Goal: Find specific page/section: Find specific page/section

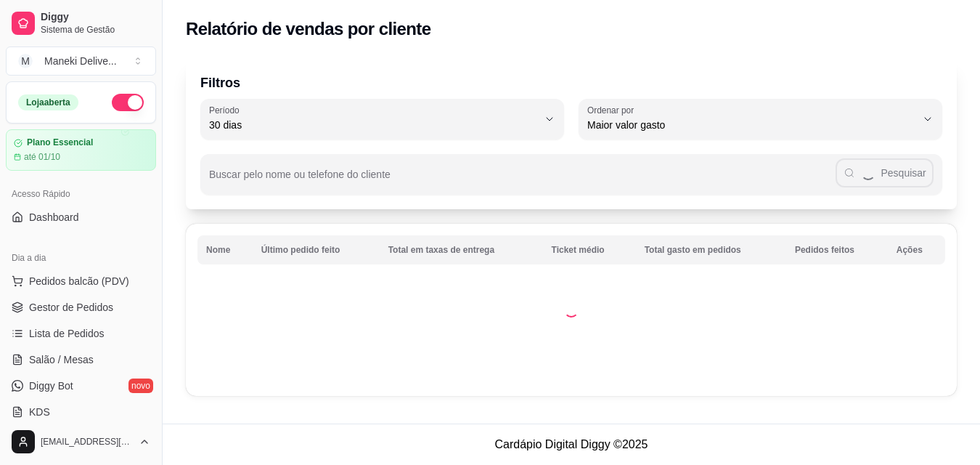
select select "30"
select select "HIGHEST_TOTAL_SPENT_WITH_ORDERS"
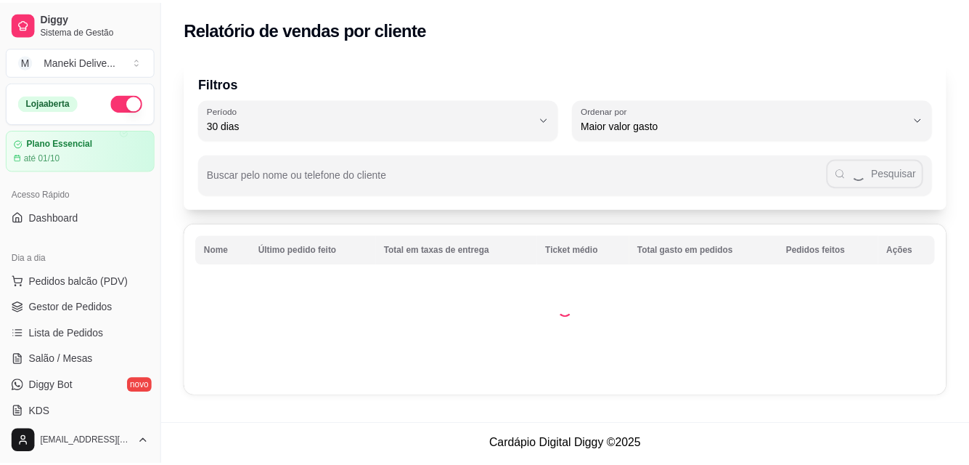
scroll to position [290, 0]
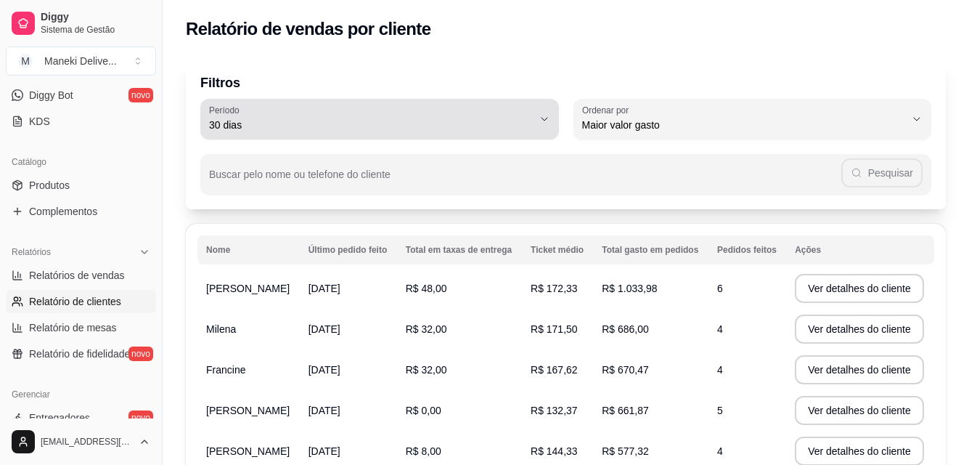
click at [429, 121] on span "30 dias" at bounding box center [371, 125] width 324 height 15
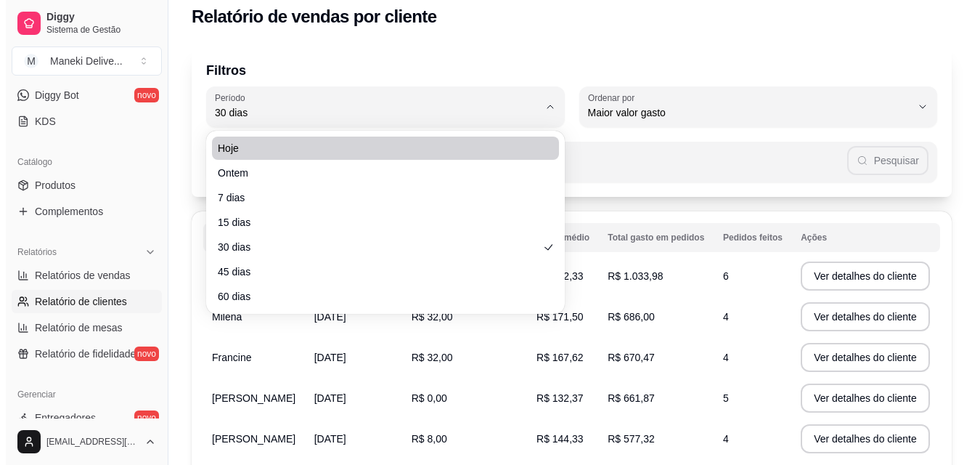
scroll to position [0, 0]
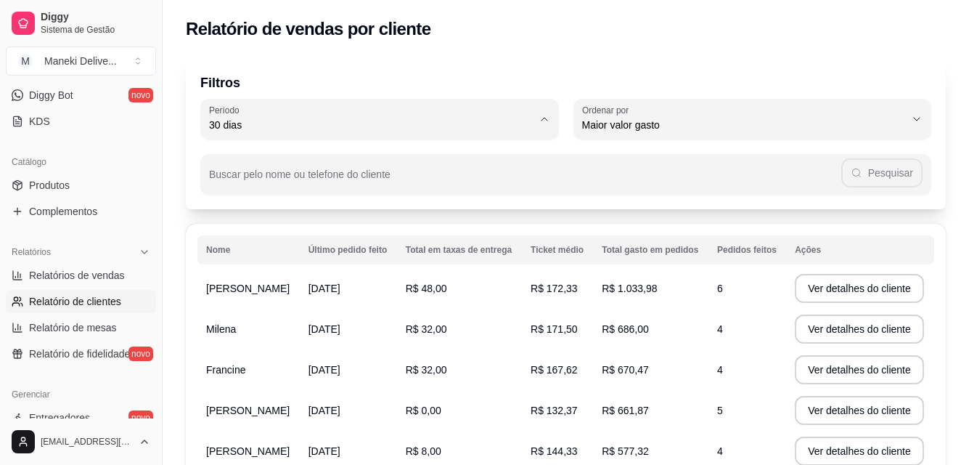
click at [338, 309] on span "60 dias" at bounding box center [372, 302] width 308 height 14
type input "60"
select select "60"
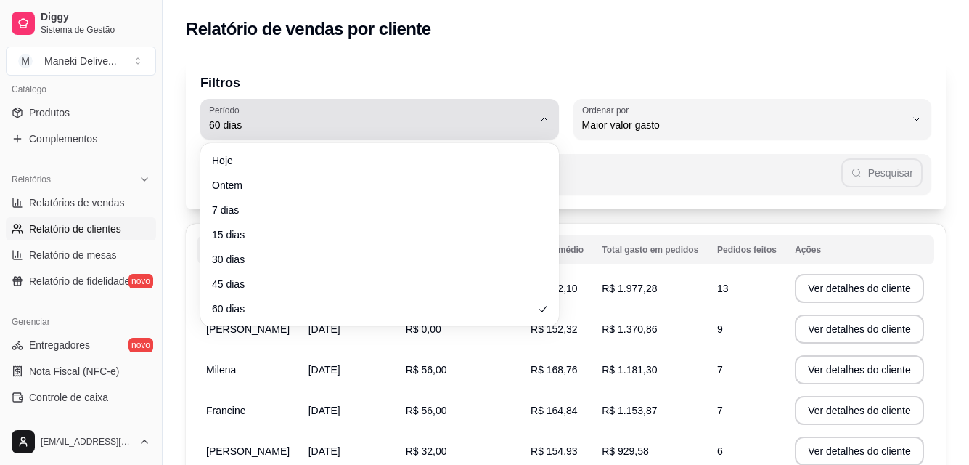
click at [385, 134] on button "Período 60 dias" at bounding box center [379, 119] width 359 height 41
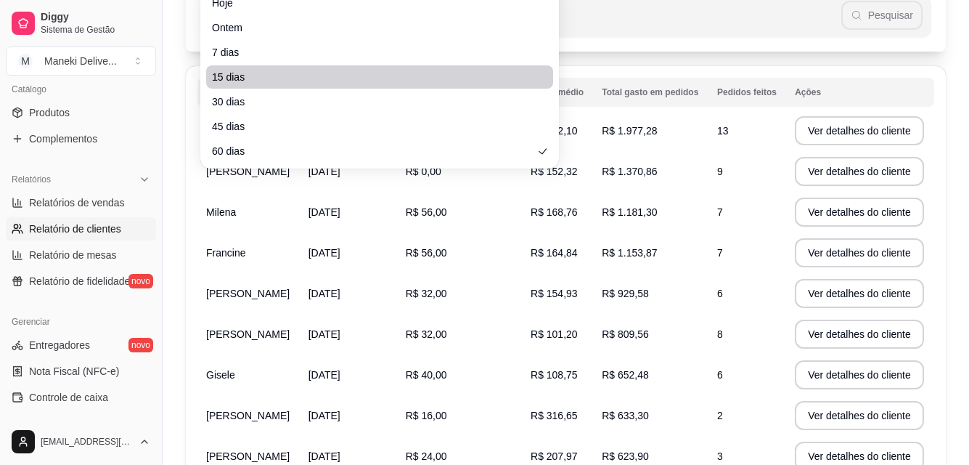
scroll to position [73, 0]
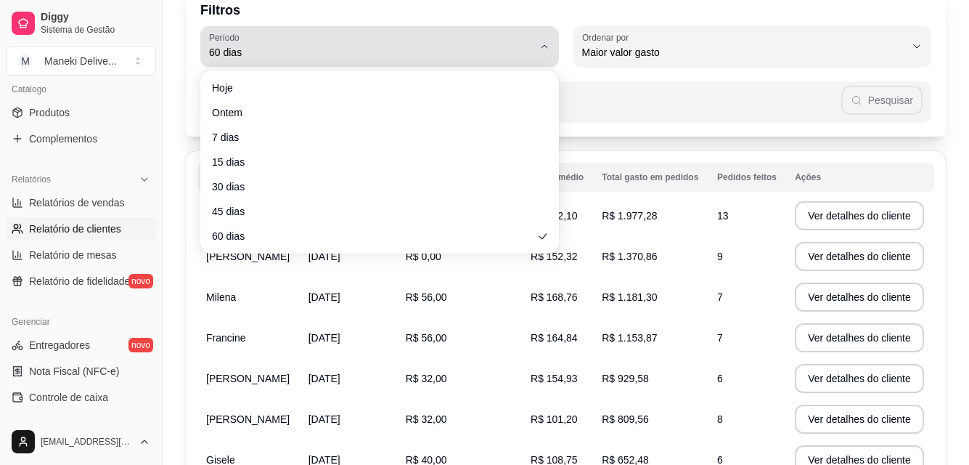
click at [288, 52] on span "60 dias" at bounding box center [371, 52] width 324 height 15
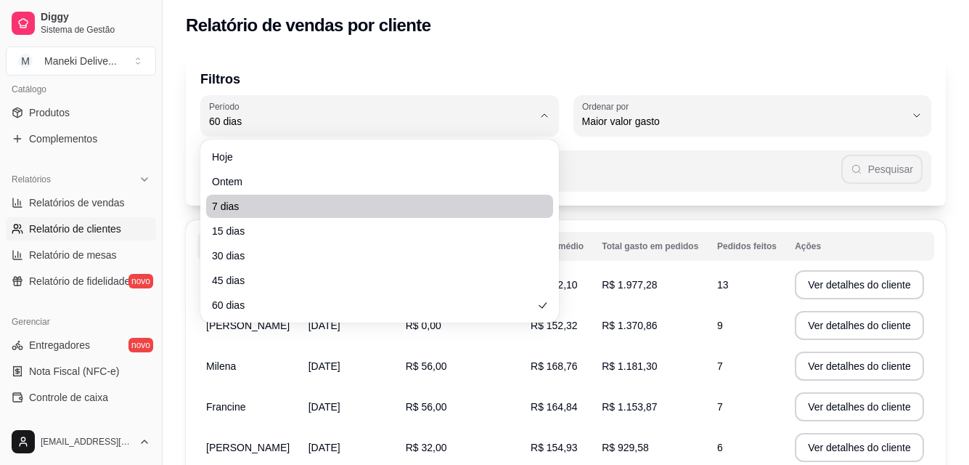
scroll to position [0, 0]
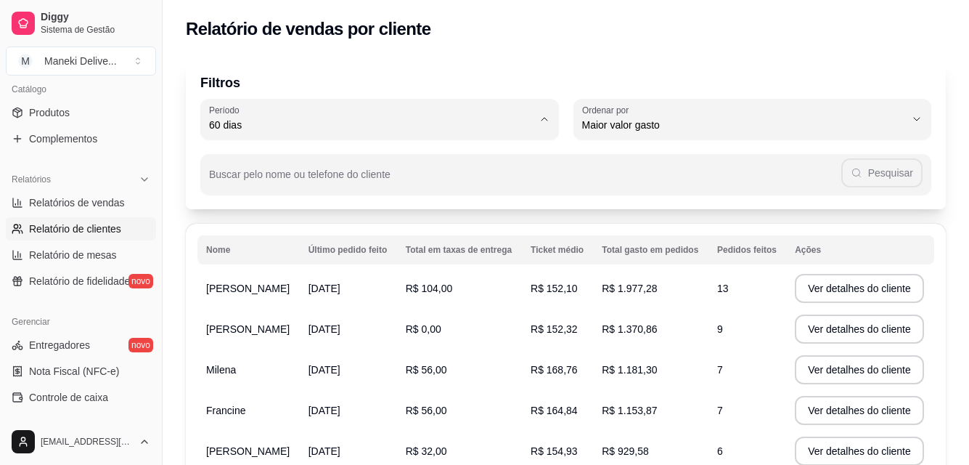
click at [674, 54] on div "Filtros 60 Período Hoje Ontem 7 dias 15 dias 30 dias 45 dias 60 dias Período 60…" at bounding box center [566, 395] width 806 height 692
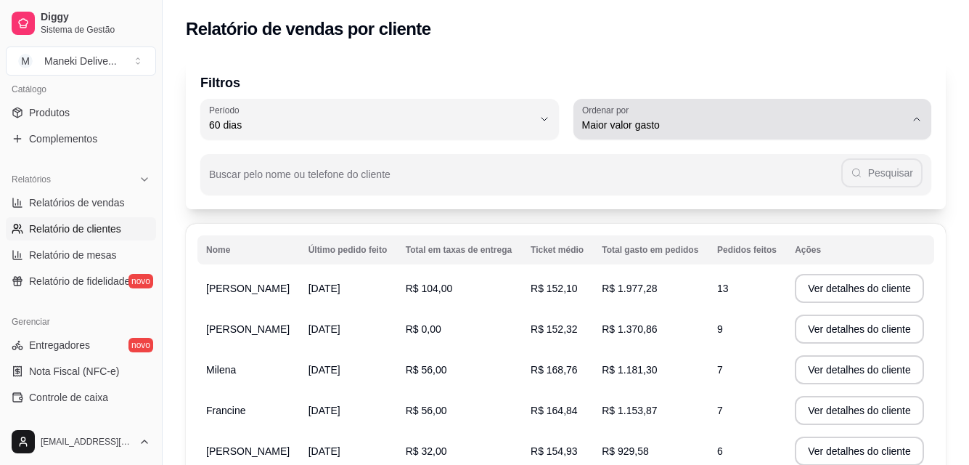
click at [695, 126] on span "Maior valor gasto" at bounding box center [744, 125] width 324 height 15
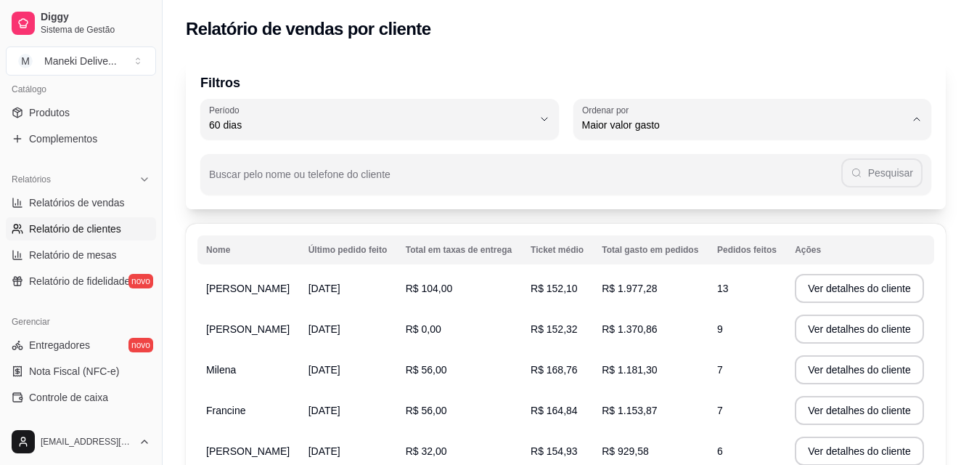
click at [723, 26] on div "Relatório de vendas por cliente" at bounding box center [566, 28] width 760 height 23
click at [115, 204] on span "Relatórios de vendas" at bounding box center [77, 202] width 96 height 15
select select "ALL"
select select "0"
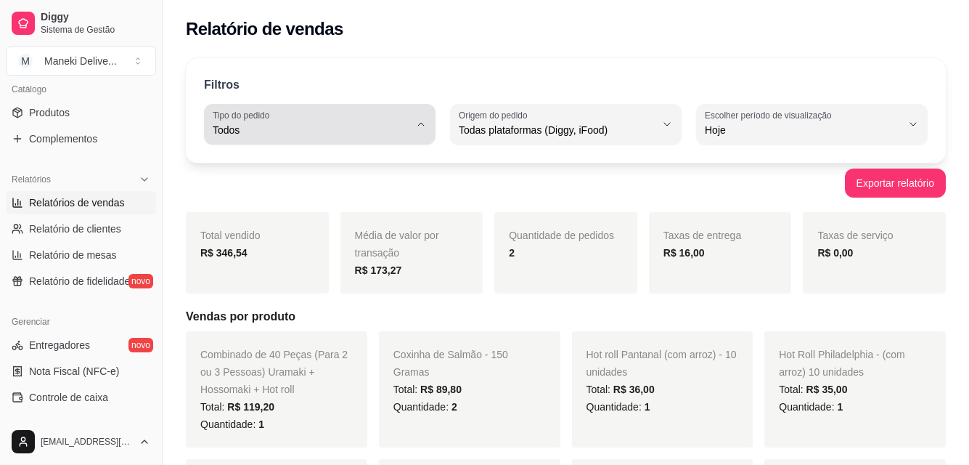
click at [324, 132] on span "Todos" at bounding box center [311, 130] width 197 height 15
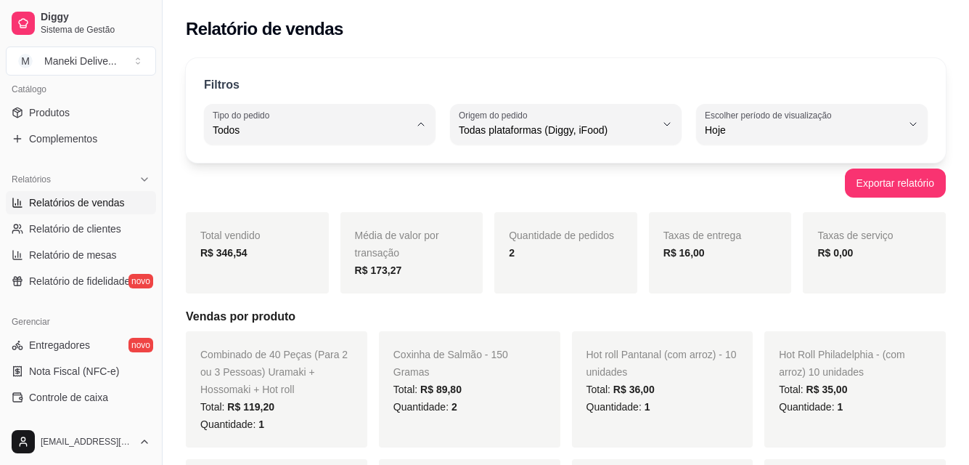
click at [398, 31] on div "Relatório de vendas" at bounding box center [566, 28] width 760 height 23
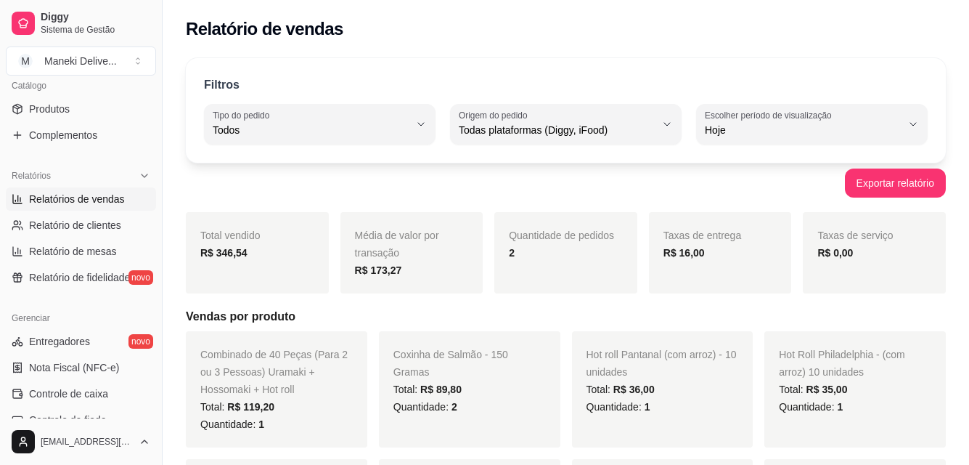
scroll to position [362, 0]
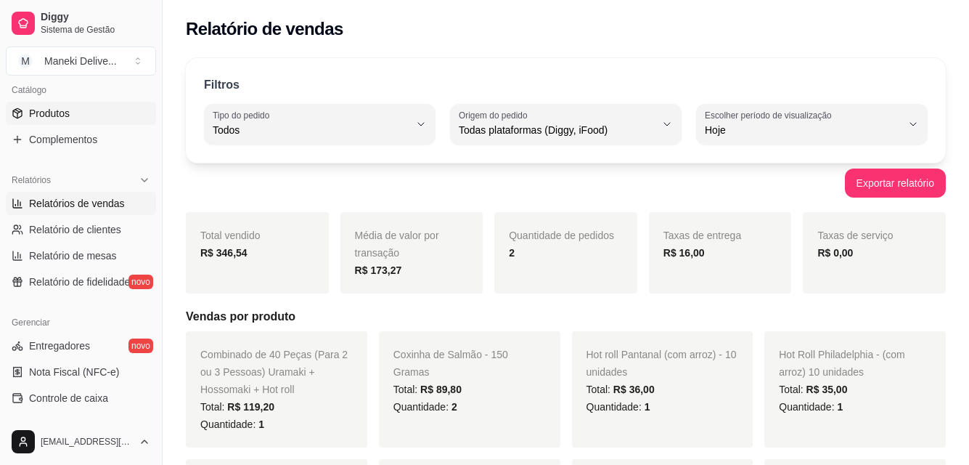
click at [44, 114] on span "Produtos" at bounding box center [49, 113] width 41 height 15
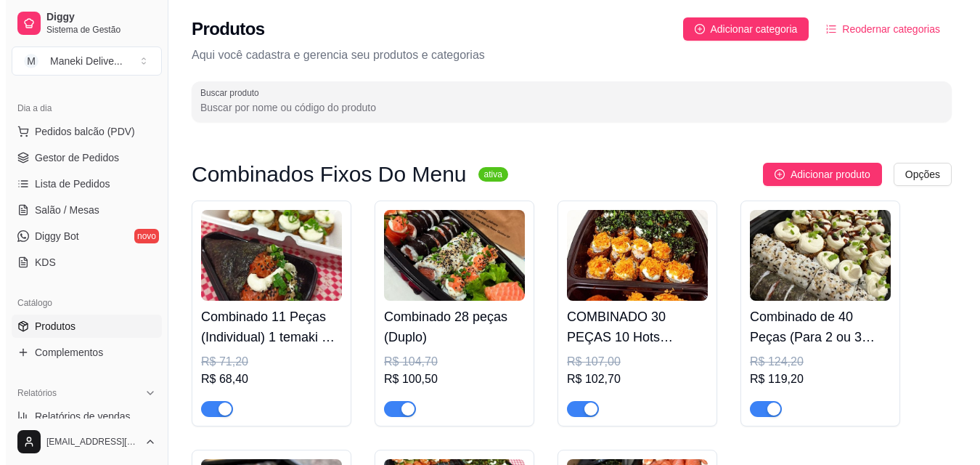
scroll to position [144, 0]
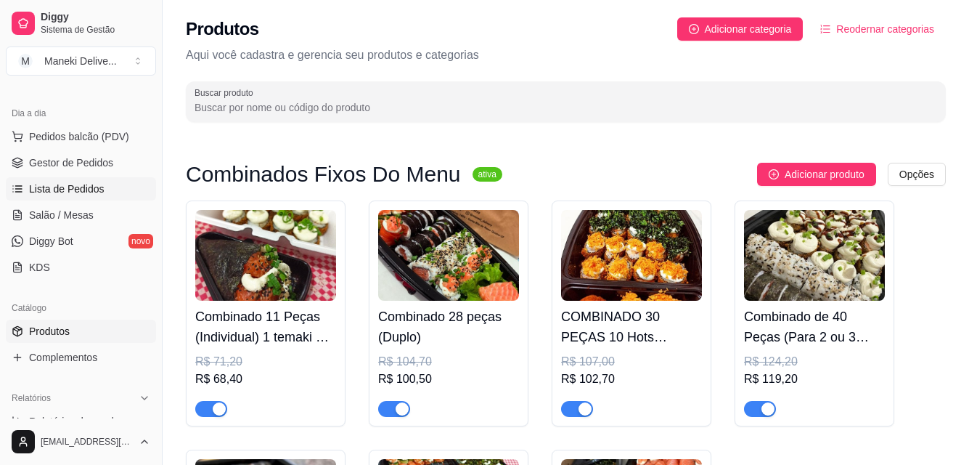
click at [75, 192] on span "Lista de Pedidos" at bounding box center [66, 188] width 75 height 15
